Goal: Obtain resource: Download file/media

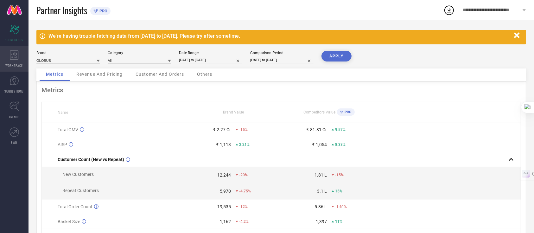
click at [10, 54] on icon at bounding box center [14, 54] width 9 height 9
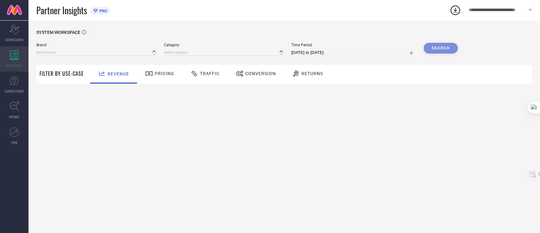
type input "GLOBUS"
type input "All"
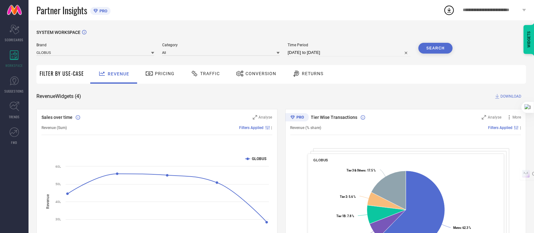
click at [160, 73] on span "Pricing" at bounding box center [165, 73] width 20 height 5
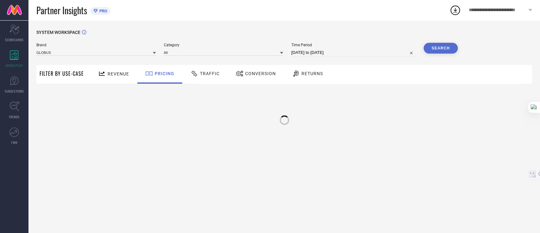
click at [253, 72] on span "Conversion" at bounding box center [260, 73] width 31 height 5
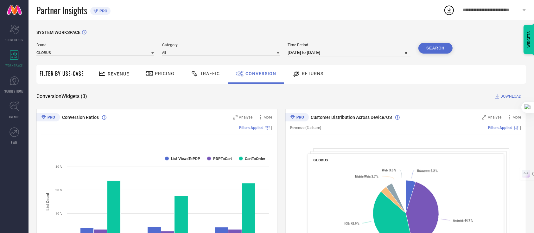
click at [215, 76] on div "Traffic" at bounding box center [205, 73] width 32 height 11
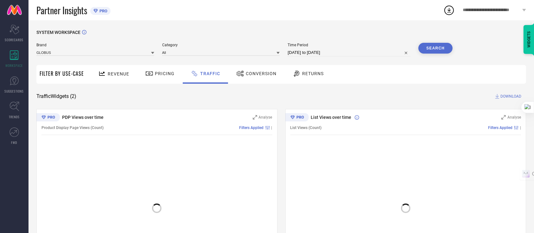
select select "6"
select select "2025"
select select "7"
select select "2025"
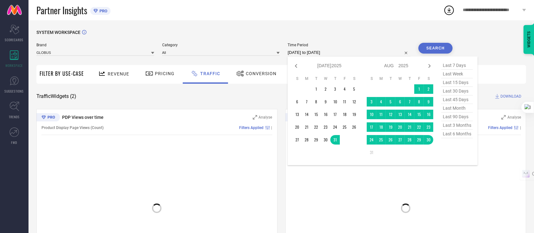
click at [324, 54] on input "[DATE] to [DATE]" at bounding box center [348, 53] width 123 height 8
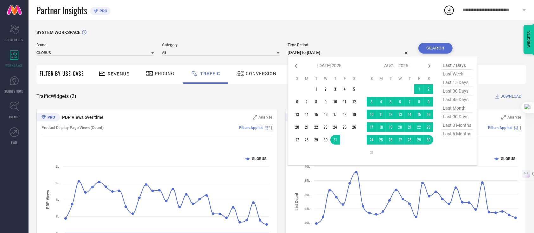
click at [436, 50] on button "Search" at bounding box center [435, 48] width 34 height 11
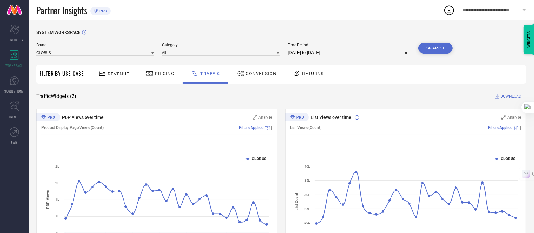
click at [502, 93] on span "DOWNLOAD" at bounding box center [510, 96] width 21 height 6
click at [445, 3] on div "**********" at bounding box center [488, 10] width 91 height 20
click at [449, 10] on icon at bounding box center [448, 9] width 11 height 11
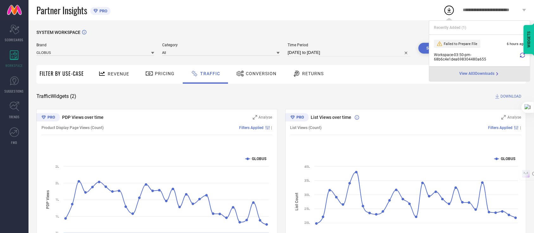
click at [519, 53] on div "Workspace - 03:50-pm - 68b6c4e1dea698304480a655" at bounding box center [479, 57] width 91 height 9
click at [523, 58] on div at bounding box center [522, 57] width 5 height 9
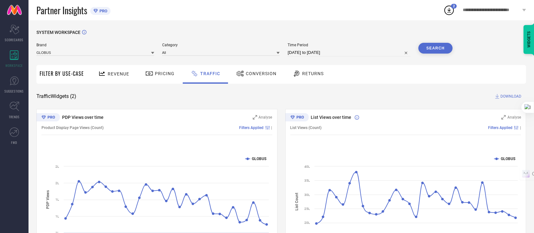
click at [453, 13] on icon at bounding box center [448, 9] width 11 height 11
click at [451, 14] on circle at bounding box center [448, 10] width 9 height 9
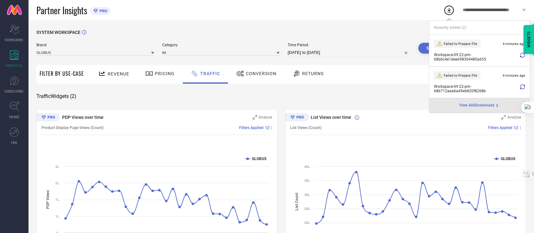
click at [526, 60] on li "Failed to Prepare File 4 minutes ago Workspace - 09:22-pm - 68b6c4e1dea69830448…" at bounding box center [479, 51] width 101 height 32
click at [523, 56] on icon at bounding box center [522, 55] width 5 height 5
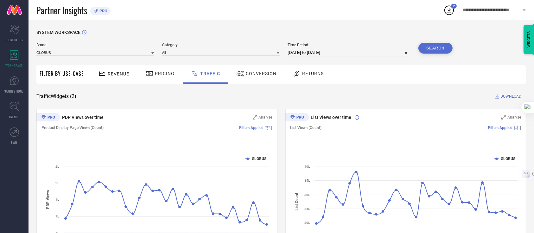
select select "6"
select select "2025"
select select "7"
select select "2025"
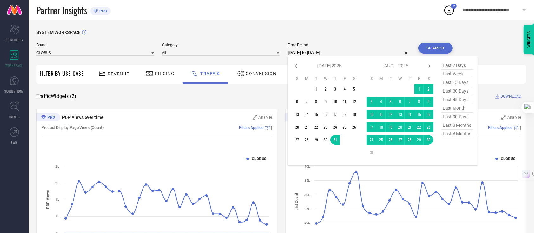
click at [331, 53] on input "[DATE] to [DATE]" at bounding box center [348, 53] width 123 height 8
click at [415, 87] on td "1" at bounding box center [418, 88] width 9 height 9
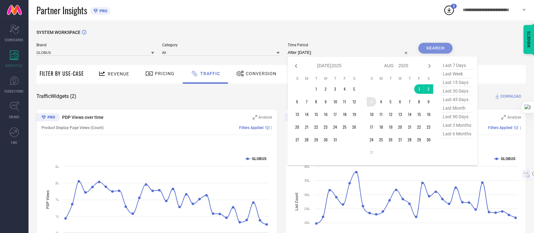
type input "[DATE] to [DATE]"
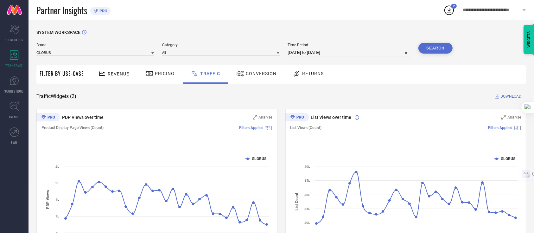
click at [431, 49] on button "Search" at bounding box center [435, 48] width 34 height 11
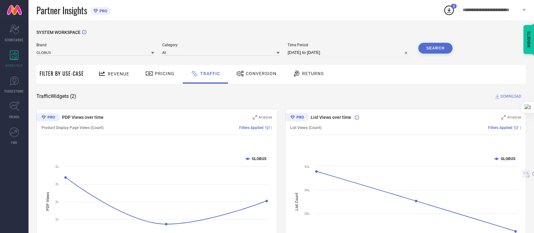
click at [434, 47] on button "Search" at bounding box center [435, 48] width 34 height 11
click at [512, 96] on span "DOWNLOAD" at bounding box center [510, 96] width 21 height 6
click at [447, 14] on icon at bounding box center [448, 9] width 11 height 11
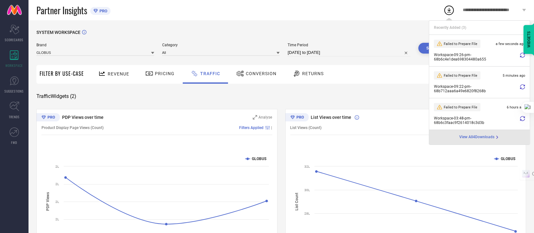
click at [519, 60] on div "Workspace - 09:26-pm - 68b6c4e1dea698304480a655" at bounding box center [479, 57] width 91 height 9
click at [302, 51] on input "[DATE] to [DATE]" at bounding box center [348, 53] width 123 height 8
select select "7"
select select "2025"
select select "8"
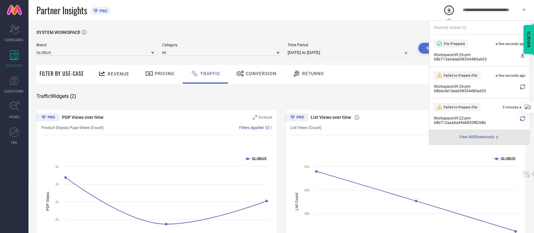
select select "2025"
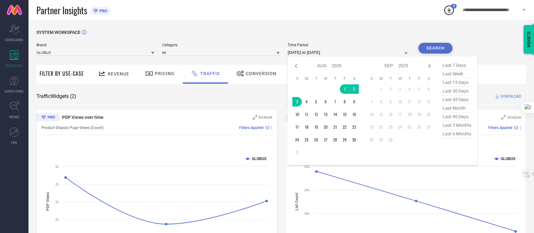
click at [383, 37] on div "SYSTEM WORKSPACE" at bounding box center [280, 36] width 489 height 13
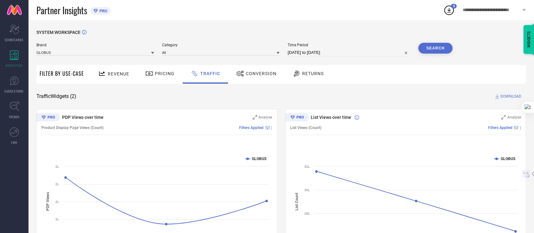
click at [370, 50] on input "[DATE] to [DATE]" at bounding box center [348, 53] width 123 height 8
select select "7"
select select "2025"
select select "8"
select select "2025"
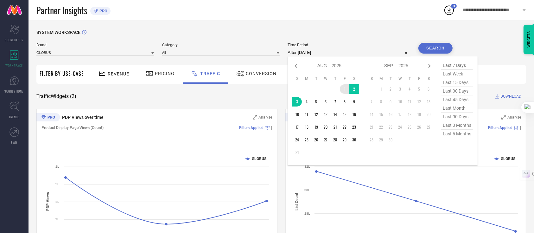
click at [344, 91] on td "1" at bounding box center [344, 88] width 9 height 9
type input "[DATE] to [DATE]"
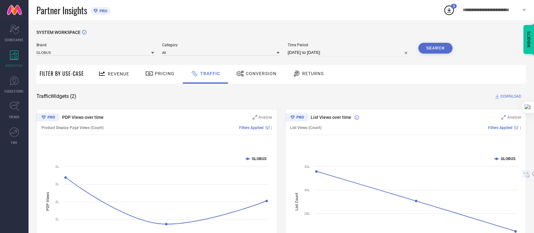
click at [439, 45] on button "Search" at bounding box center [435, 48] width 34 height 11
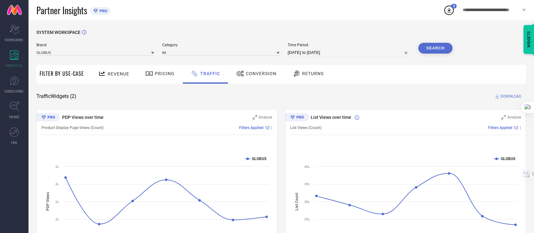
click at [494, 38] on div "SYSTEM WORKSPACE" at bounding box center [280, 36] width 489 height 13
click at [447, 10] on icon at bounding box center [448, 9] width 11 height 11
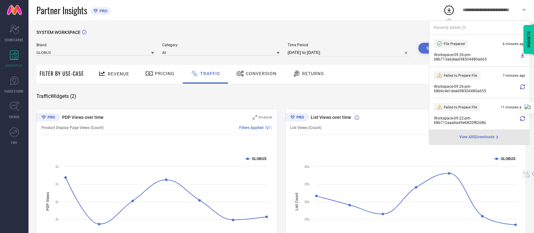
click at [393, 56] on input "[DATE] to [DATE]" at bounding box center [348, 53] width 123 height 8
select select "7"
select select "2025"
select select "8"
select select "2025"
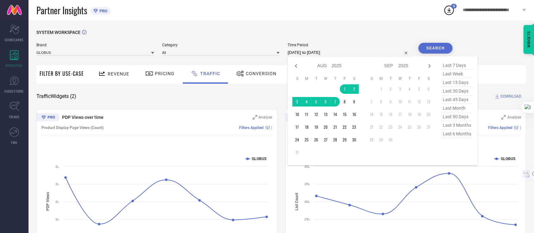
click at [503, 97] on span "DOWNLOAD" at bounding box center [510, 96] width 21 height 6
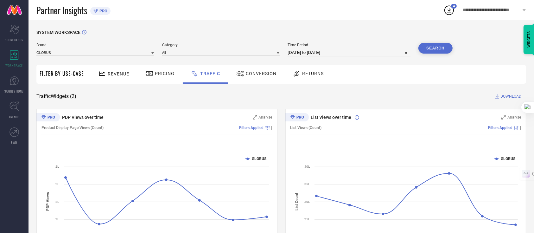
click at [382, 46] on span "Time Period" at bounding box center [348, 45] width 123 height 4
click at [356, 54] on input "[DATE] to [DATE]" at bounding box center [348, 53] width 123 height 8
select select "7"
select select "2025"
select select "8"
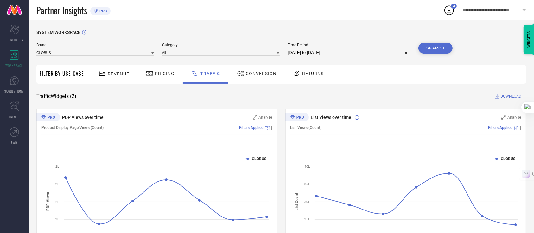
select select "2025"
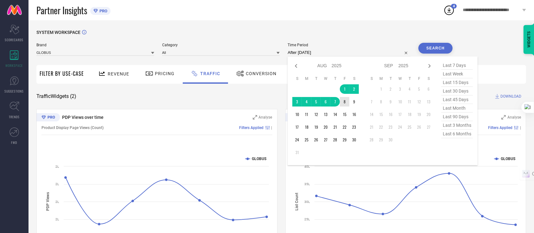
click at [344, 106] on td "8" at bounding box center [344, 101] width 9 height 9
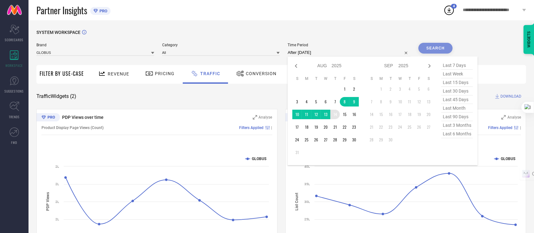
type input "[DATE] to [DATE]"
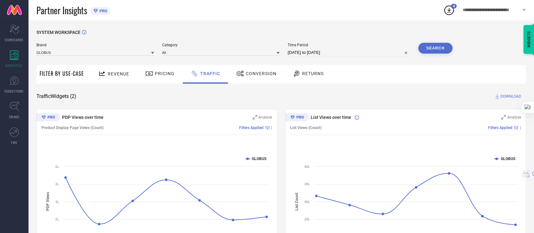
click at [443, 49] on button "Search" at bounding box center [435, 48] width 34 height 11
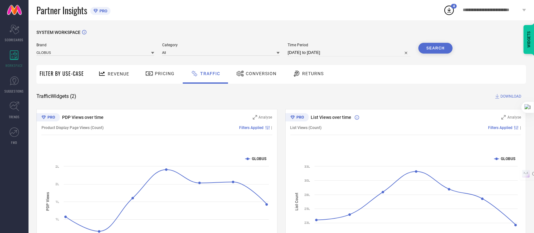
click at [435, 48] on button "Search" at bounding box center [435, 48] width 34 height 11
click at [509, 95] on span "DOWNLOAD" at bounding box center [510, 96] width 21 height 6
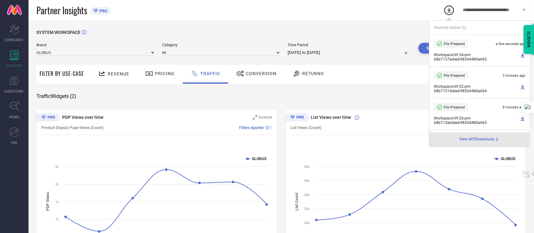
click at [351, 53] on input "[DATE] to [DATE]" at bounding box center [348, 53] width 123 height 8
select select "7"
select select "2025"
select select "8"
select select "2025"
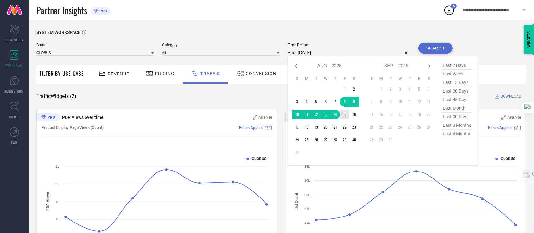
click at [346, 115] on td "15" at bounding box center [344, 114] width 9 height 9
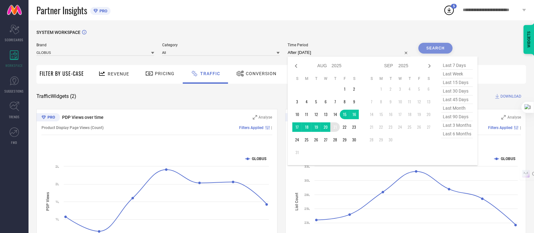
type input "[DATE] to [DATE]"
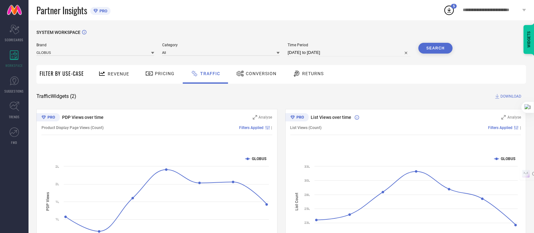
click at [437, 47] on button "Search" at bounding box center [435, 48] width 34 height 11
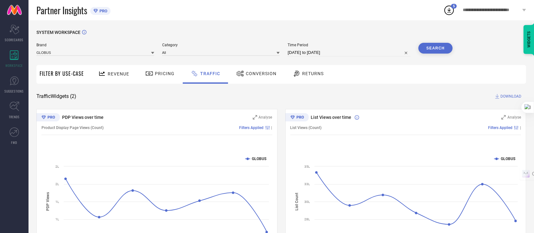
click at [504, 95] on span "DOWNLOAD" at bounding box center [510, 96] width 21 height 6
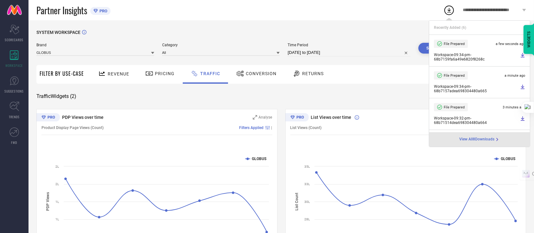
click at [357, 52] on input "[DATE] to [DATE]" at bounding box center [348, 53] width 123 height 8
select select "7"
select select "2025"
select select "8"
select select "2025"
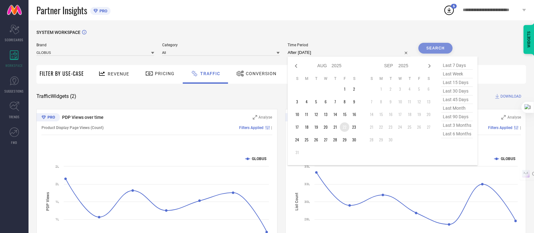
click at [342, 125] on td "22" at bounding box center [344, 126] width 9 height 9
type input "[DATE] to [DATE]"
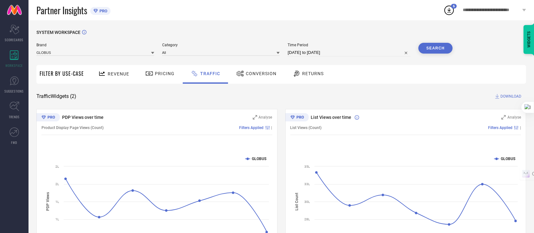
click at [430, 48] on button "Search" at bounding box center [435, 48] width 34 height 11
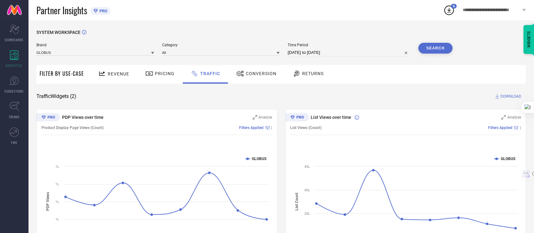
click at [441, 48] on button "Search" at bounding box center [435, 48] width 34 height 11
click at [500, 95] on span "DOWNLOAD" at bounding box center [510, 96] width 21 height 6
click at [452, 15] on icon at bounding box center [448, 9] width 11 height 11
